Goal: Information Seeking & Learning: Learn about a topic

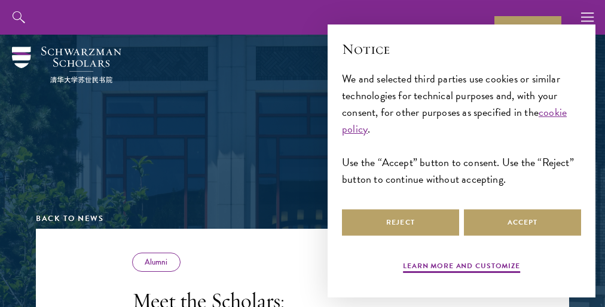
click at [462, 165] on div "We and selected third parties use cookies or similar technologies for technical…" at bounding box center [461, 130] width 239 height 118
click at [303, 154] on div at bounding box center [302, 110] width 413 height 143
click at [462, 222] on div "Reject Accept" at bounding box center [461, 223] width 239 height 32
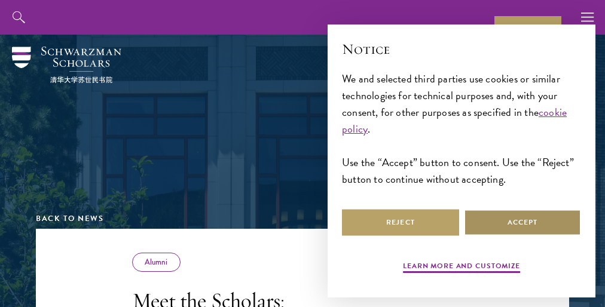
click at [523, 222] on button "Accept" at bounding box center [522, 222] width 117 height 27
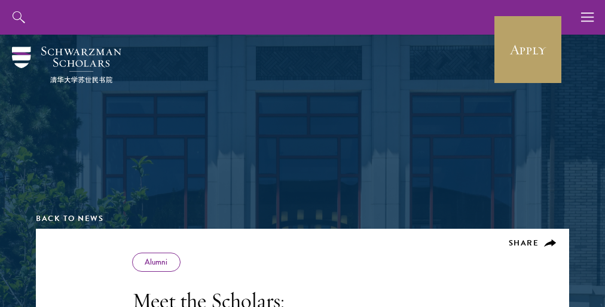
click at [303, 154] on div at bounding box center [302, 110] width 413 height 143
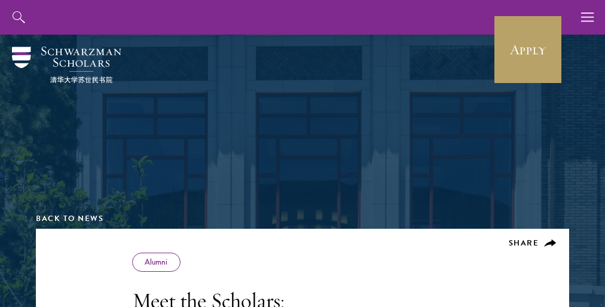
click at [303, 154] on div at bounding box center [302, 110] width 413 height 143
